Goal: Task Accomplishment & Management: Complete application form

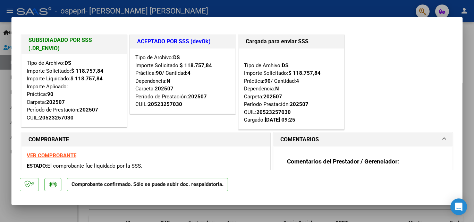
click at [348, 7] on div at bounding box center [237, 111] width 474 height 222
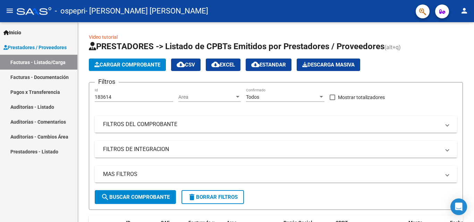
click at [348, 7] on div "- ospepri - [PERSON_NAME] [PERSON_NAME]" at bounding box center [214, 10] width 394 height 15
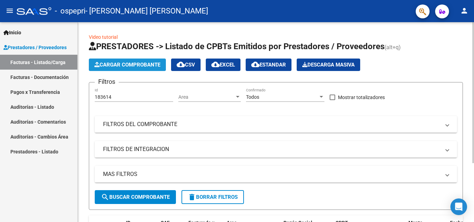
click at [125, 65] on span "Cargar Comprobante" at bounding box center [127, 65] width 66 height 6
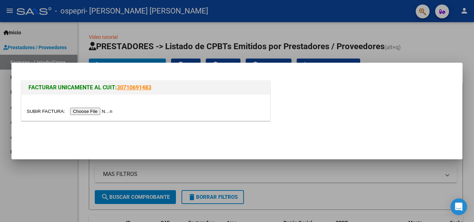
click at [91, 113] on input "file" at bounding box center [71, 111] width 88 height 7
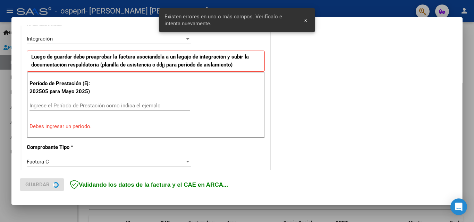
scroll to position [169, 0]
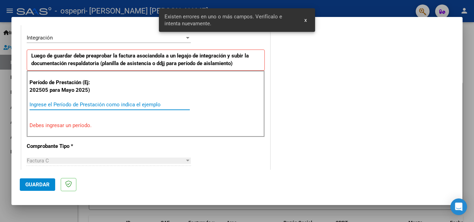
click at [38, 104] on input "Ingrese el Período de Prestación como indica el ejemplo" at bounding box center [110, 105] width 160 height 6
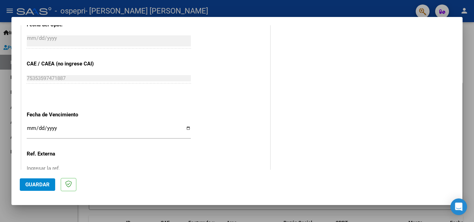
scroll to position [413, 0]
type input "202508"
click at [186, 130] on input "Ingresar la fecha" at bounding box center [109, 131] width 164 height 11
type input "[DATE]"
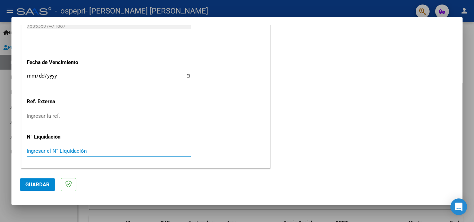
click at [37, 150] on input "Ingresar el N° Liquidación" at bounding box center [109, 151] width 164 height 6
type input "271806"
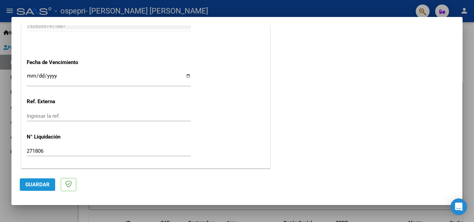
click at [36, 185] on span "Guardar" at bounding box center [37, 185] width 24 height 6
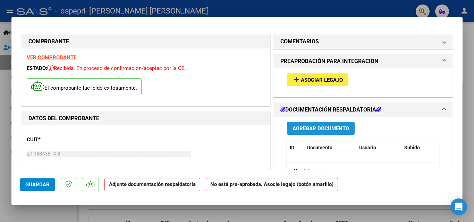
click at [318, 127] on span "Agregar Documento" at bounding box center [321, 129] width 57 height 6
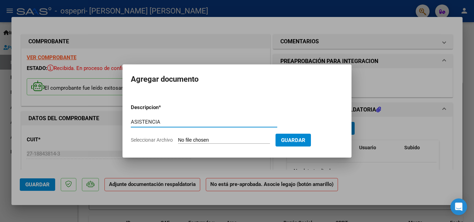
type input "ASISTENCIA"
click at [159, 141] on span "Seleccionar Archivo" at bounding box center [152, 140] width 42 height 6
click at [178, 141] on input "Seleccionar Archivo" at bounding box center [224, 140] width 92 height 7
type input "C:\fakepath\ASISTENCIA AG.pdf"
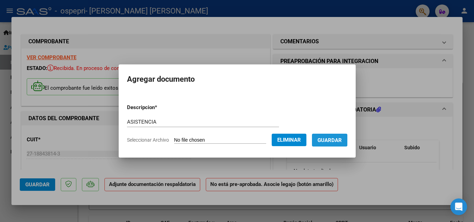
click at [335, 140] on span "Guardar" at bounding box center [330, 140] width 24 height 6
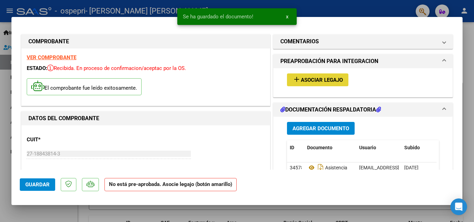
click at [310, 79] on span "Asociar Legajo" at bounding box center [322, 80] width 42 height 6
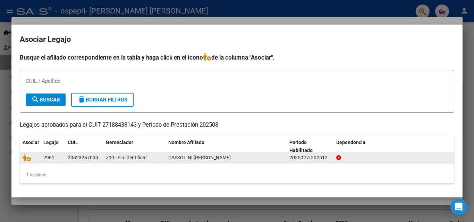
click at [176, 158] on span "CASSOLINI [PERSON_NAME]" at bounding box center [199, 158] width 62 height 6
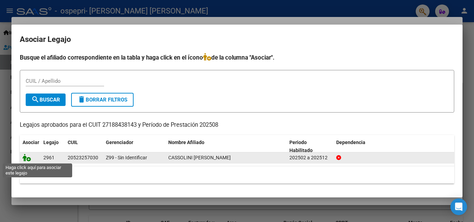
click at [28, 159] on icon at bounding box center [27, 158] width 8 height 8
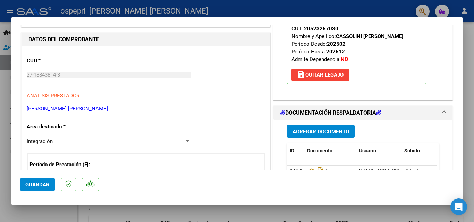
scroll to position [82, 0]
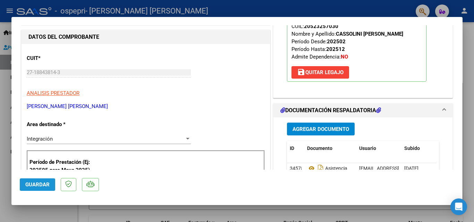
click at [36, 183] on span "Guardar" at bounding box center [37, 185] width 24 height 6
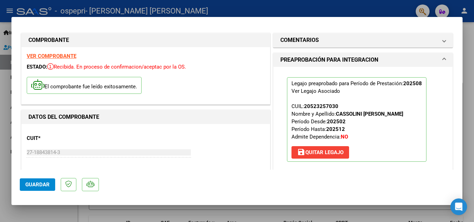
scroll to position [0, 0]
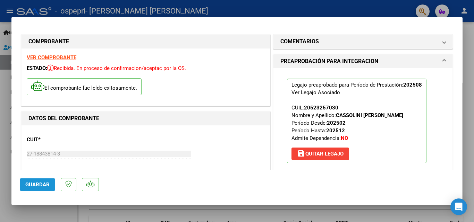
click at [38, 186] on span "Guardar" at bounding box center [37, 185] width 24 height 6
click at [349, 11] on div at bounding box center [237, 111] width 474 height 222
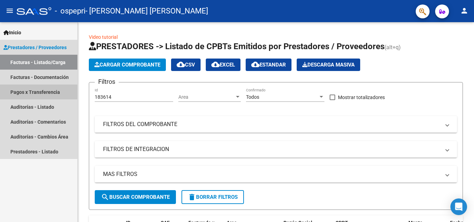
click at [26, 91] on link "Pagos x Transferencia" at bounding box center [38, 92] width 77 height 15
